Goal: Navigation & Orientation: Understand site structure

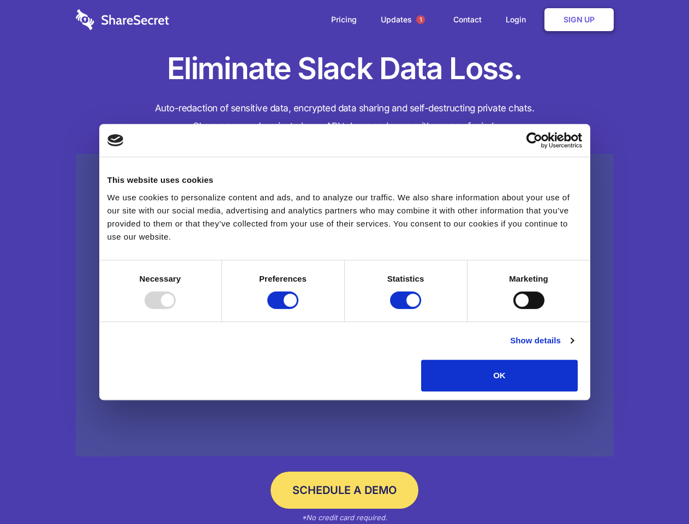
click at [176, 309] on div at bounding box center [160, 299] width 31 height 17
click at [298, 309] on input "Preferences" at bounding box center [282, 299] width 31 height 17
checkbox input "false"
click at [407, 309] on input "Statistics" at bounding box center [405, 299] width 31 height 17
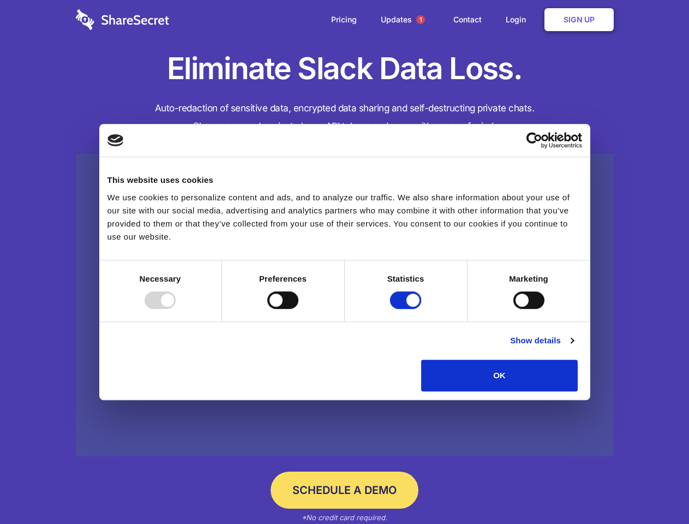
checkbox input "false"
click at [513, 309] on input "Marketing" at bounding box center [528, 299] width 31 height 17
checkbox input "true"
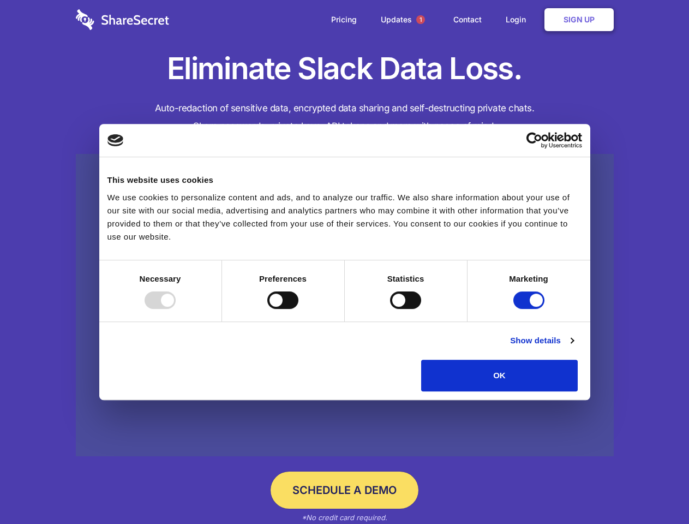
click at [573, 347] on link "Show details" at bounding box center [541, 340] width 63 height 13
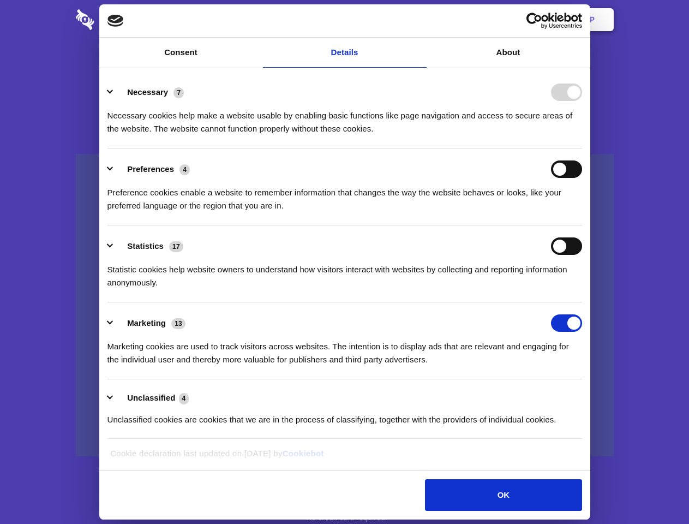
click at [587, 395] on ul "Necessary 7 Necessary cookies help make a website usable by enabling basic func…" at bounding box center [344, 255] width 485 height 368
